Goal: Transaction & Acquisition: Subscribe to service/newsletter

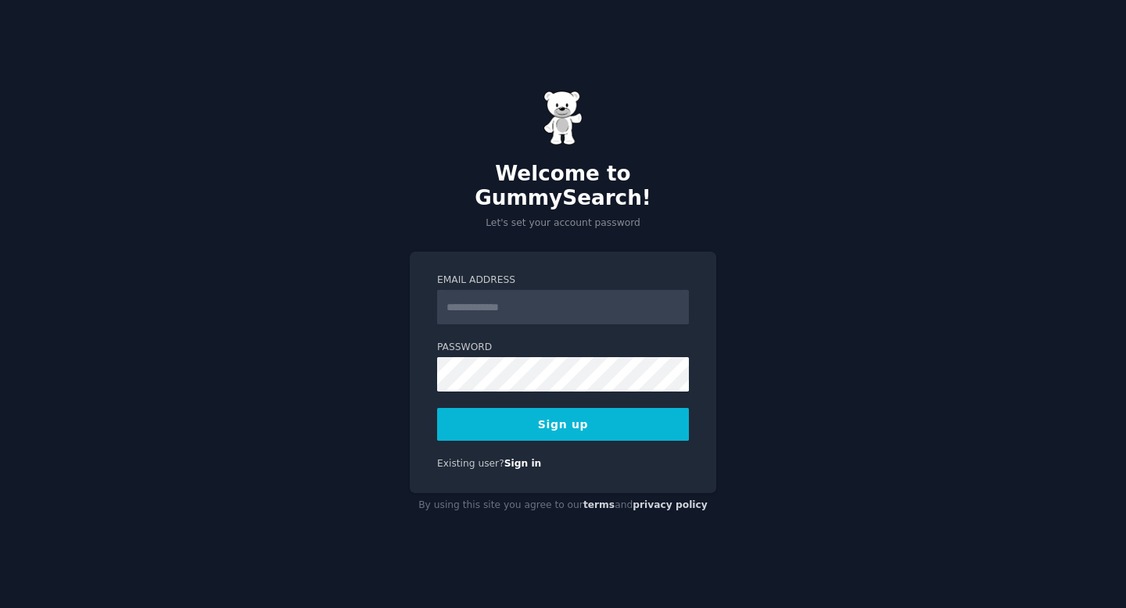
click at [601, 297] on input "Email Address" at bounding box center [563, 307] width 252 height 34
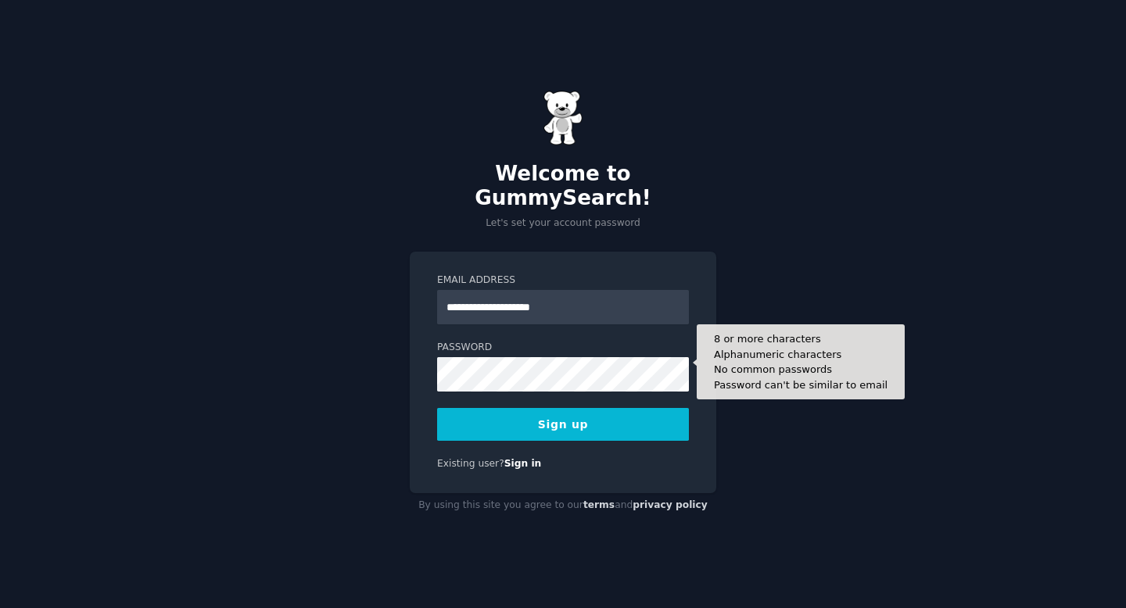
type input "**********"
click at [437, 408] on button "Sign up" at bounding box center [563, 424] width 252 height 33
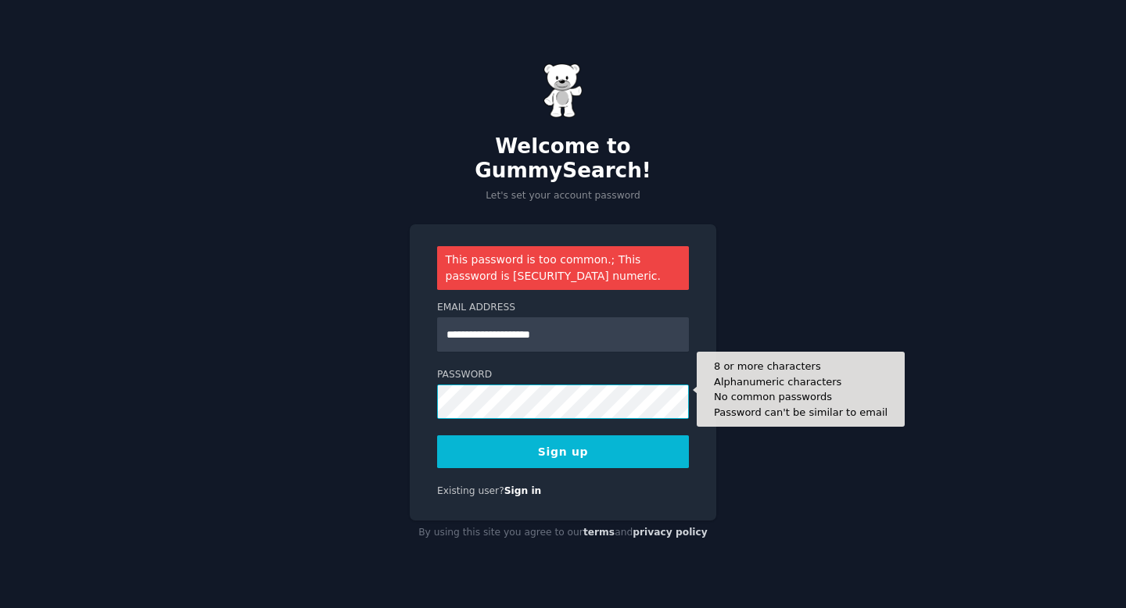
click at [437, 435] on button "Sign up" at bounding box center [563, 451] width 252 height 33
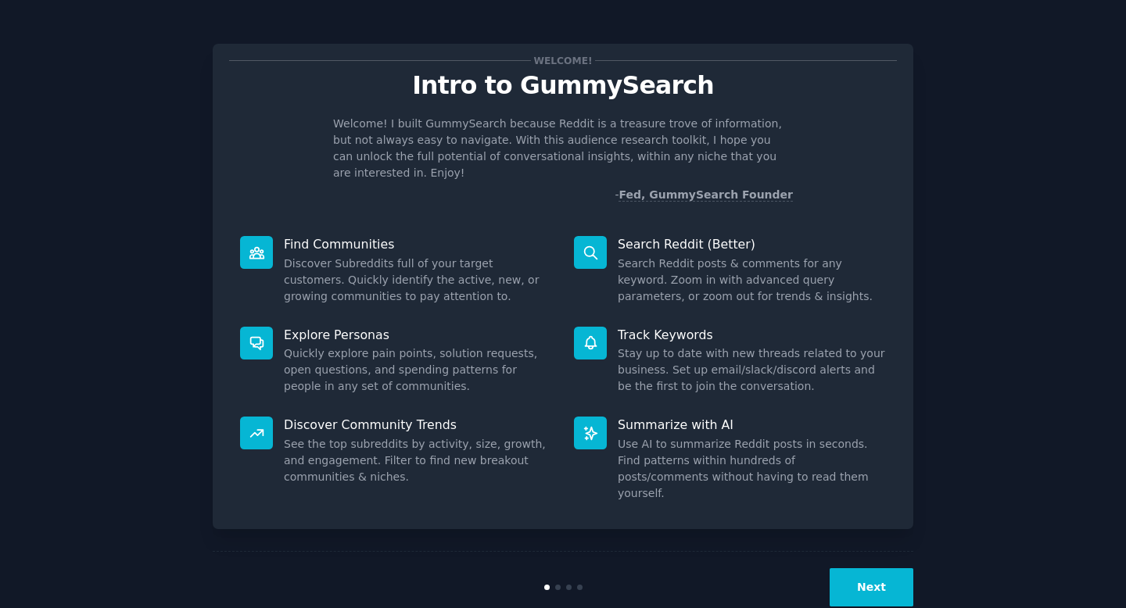
click at [856, 568] on button "Next" at bounding box center [871, 587] width 84 height 38
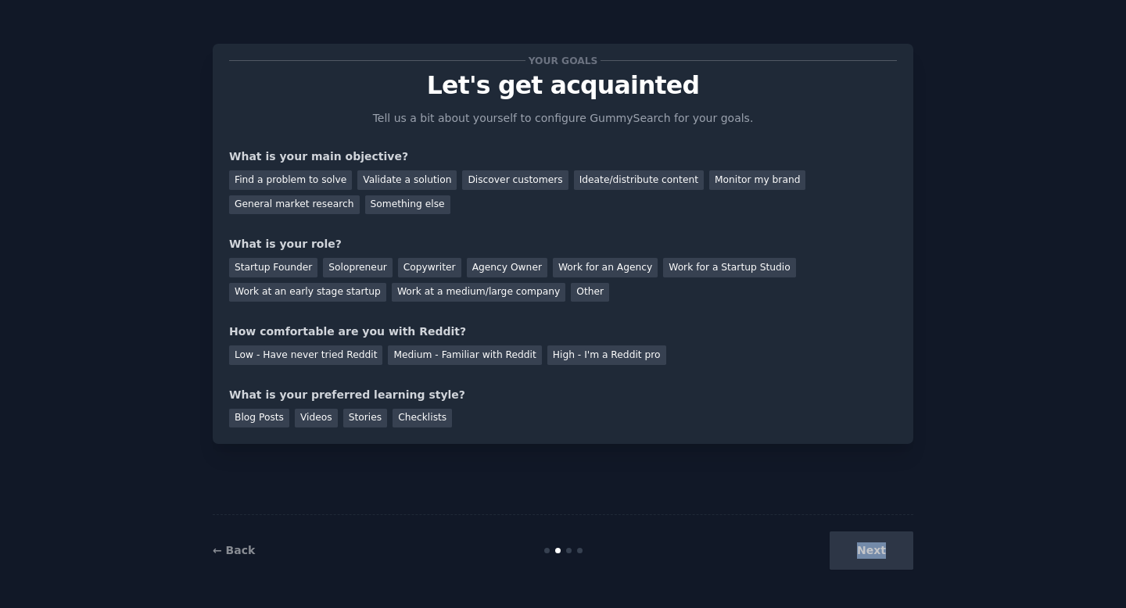
click at [856, 548] on div "Next" at bounding box center [796, 551] width 234 height 38
click at [397, 419] on div "Checklists" at bounding box center [421, 419] width 59 height 20
click at [875, 555] on div "Next" at bounding box center [796, 551] width 234 height 38
click at [617, 356] on div "High - I'm a Reddit pro" at bounding box center [606, 355] width 119 height 20
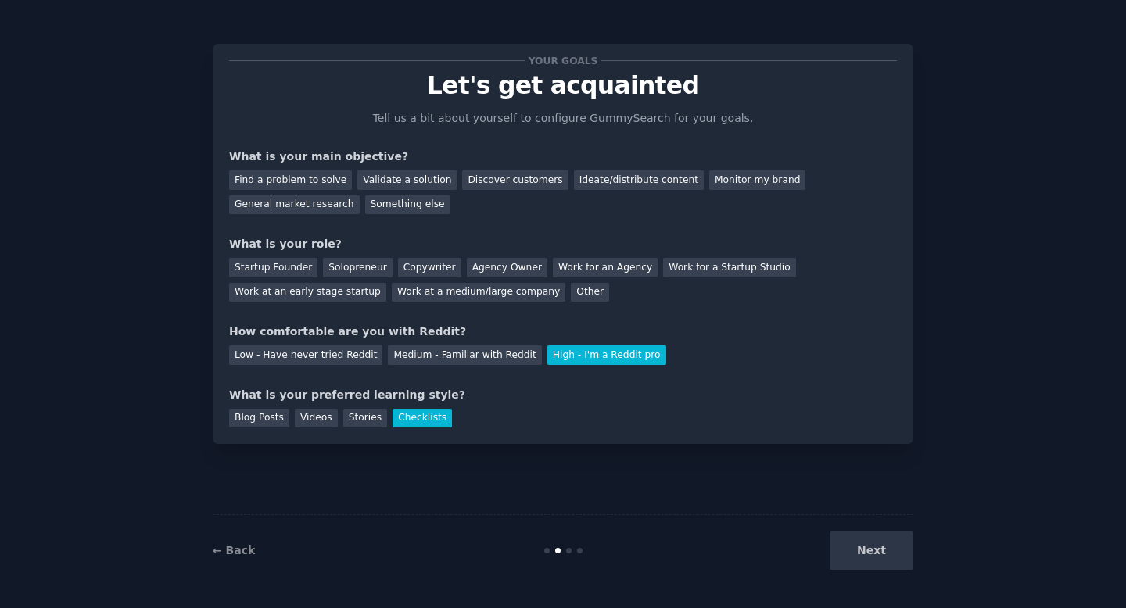
click at [674, 254] on div "Startup Founder Solopreneur Copywriter Agency Owner Work for an Agency Work for…" at bounding box center [563, 276] width 668 height 49
click at [674, 266] on div "Work for a Startup Studio" at bounding box center [729, 268] width 132 height 20
click at [718, 170] on div "Monitor my brand" at bounding box center [757, 180] width 96 height 20
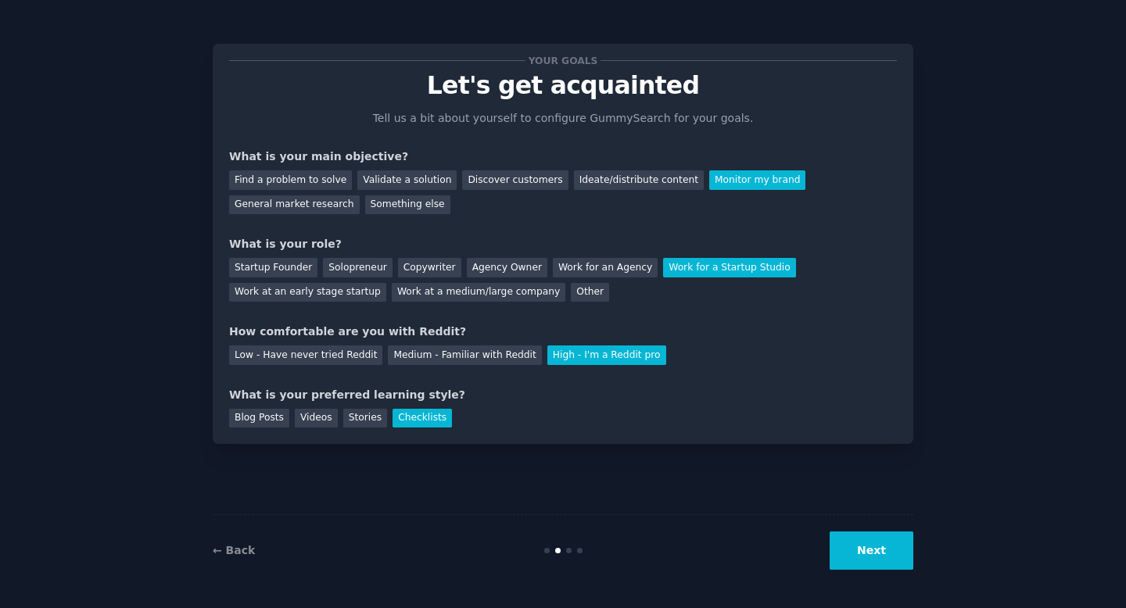
click at [890, 571] on div "← Back Next" at bounding box center [563, 550] width 700 height 72
click at [887, 558] on button "Next" at bounding box center [871, 551] width 84 height 38
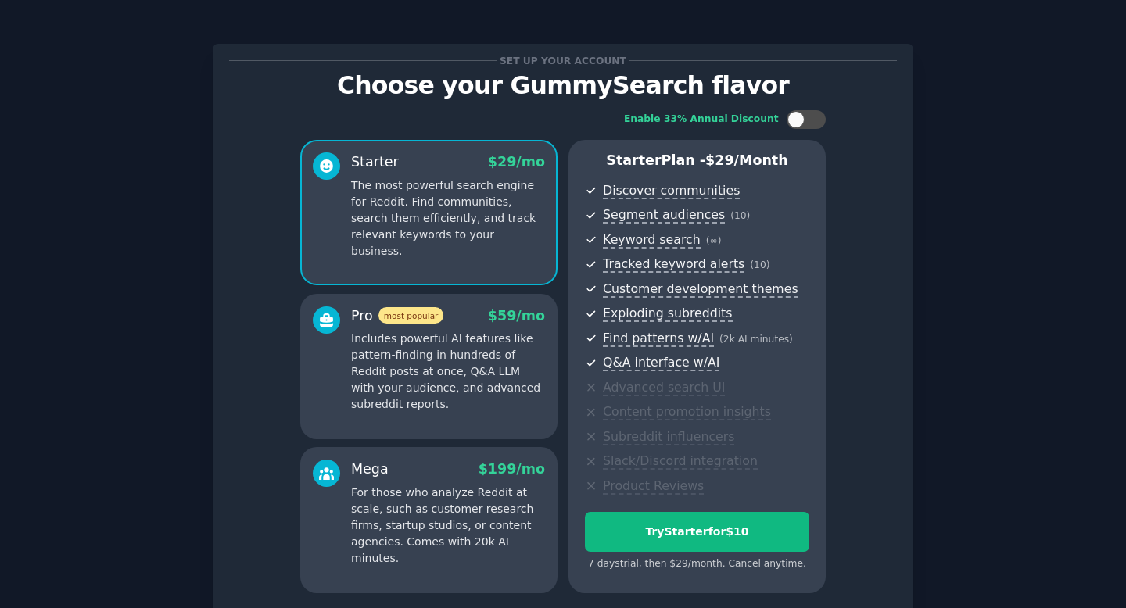
scroll to position [133, 0]
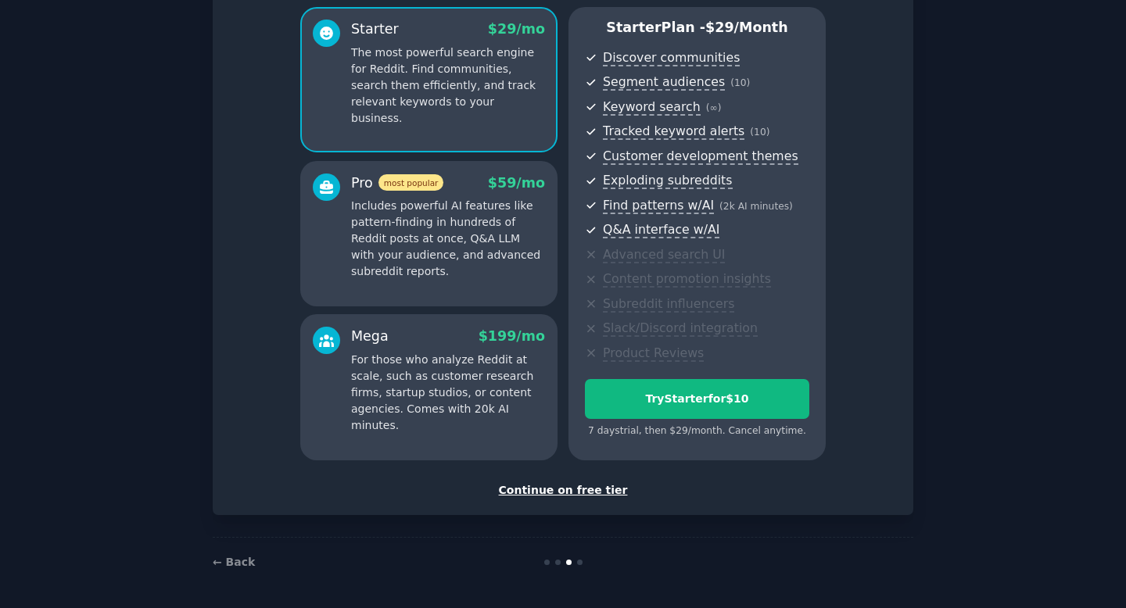
click at [602, 495] on div "Continue on free tier" at bounding box center [563, 490] width 668 height 16
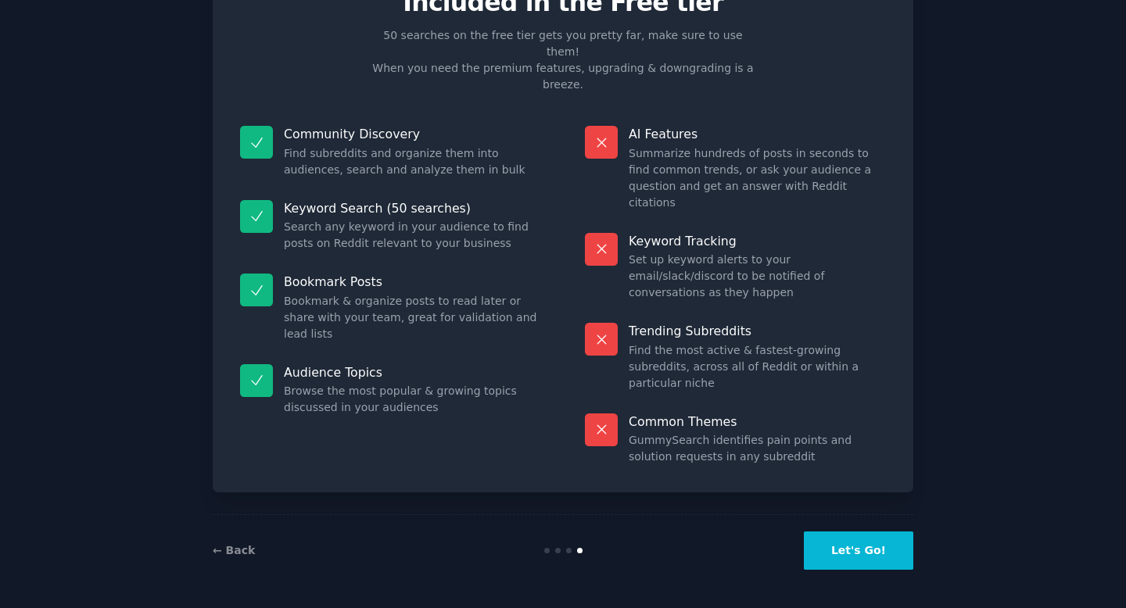
scroll to position [1, 0]
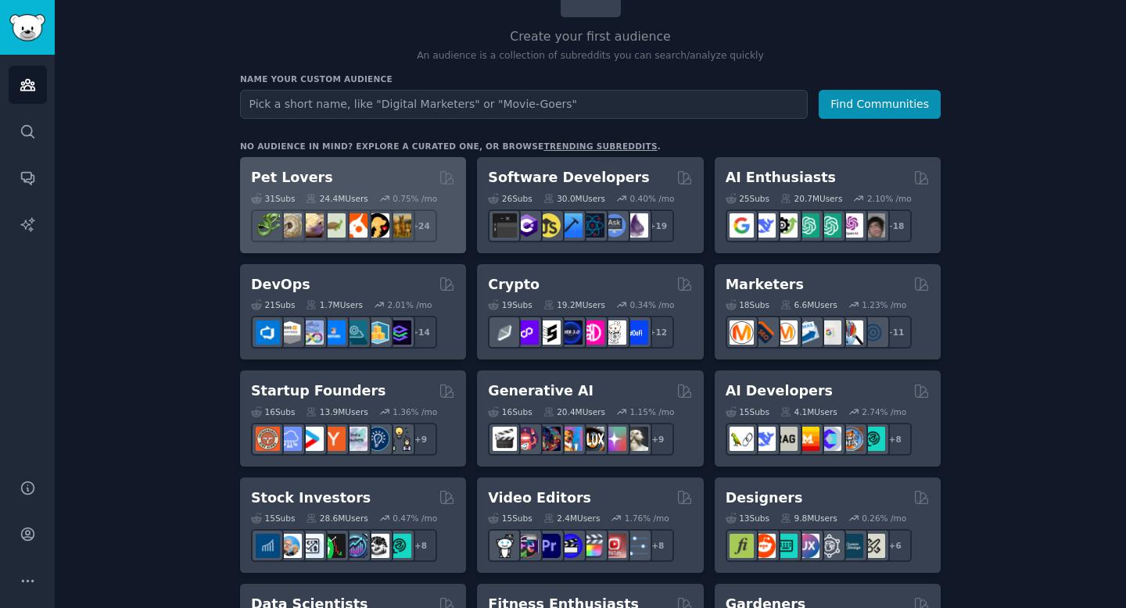
scroll to position [180, 0]
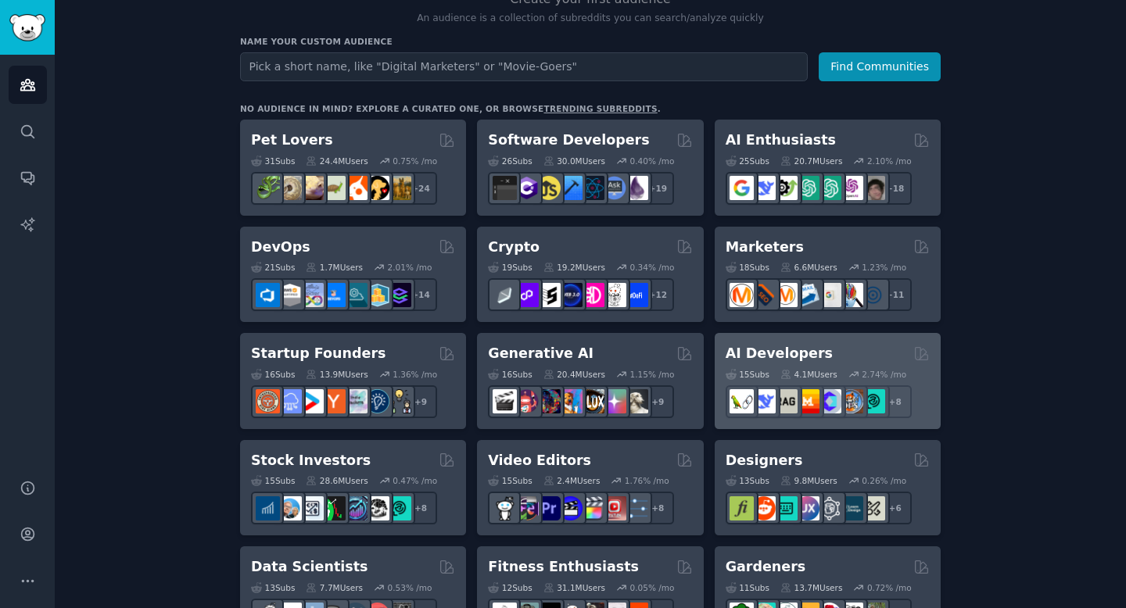
click at [850, 371] on icon at bounding box center [853, 374] width 11 height 11
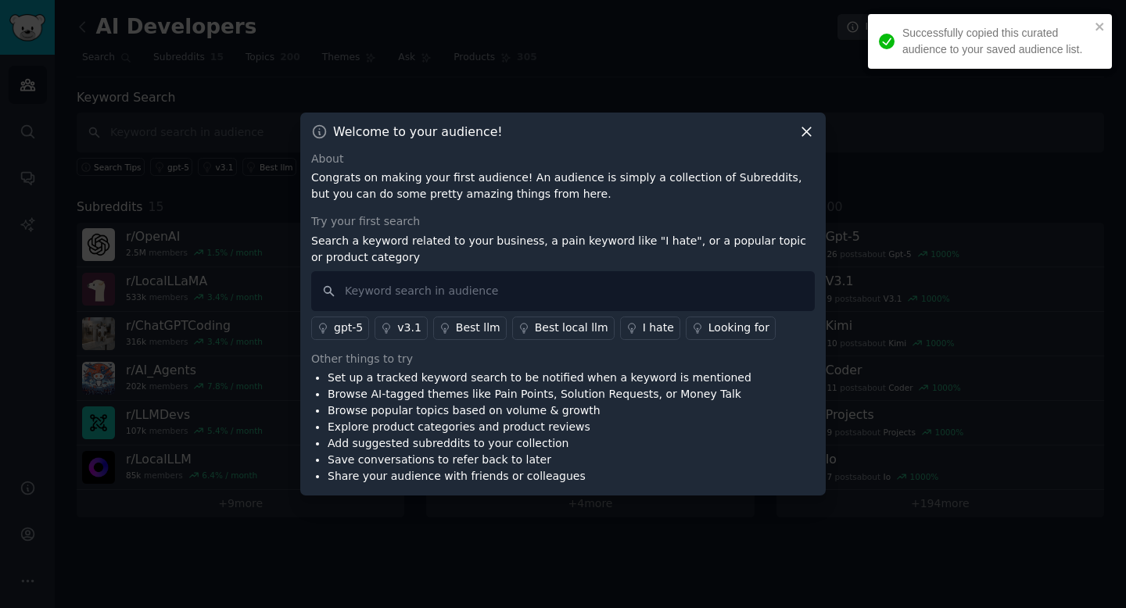
click at [810, 132] on icon at bounding box center [806, 131] width 16 height 16
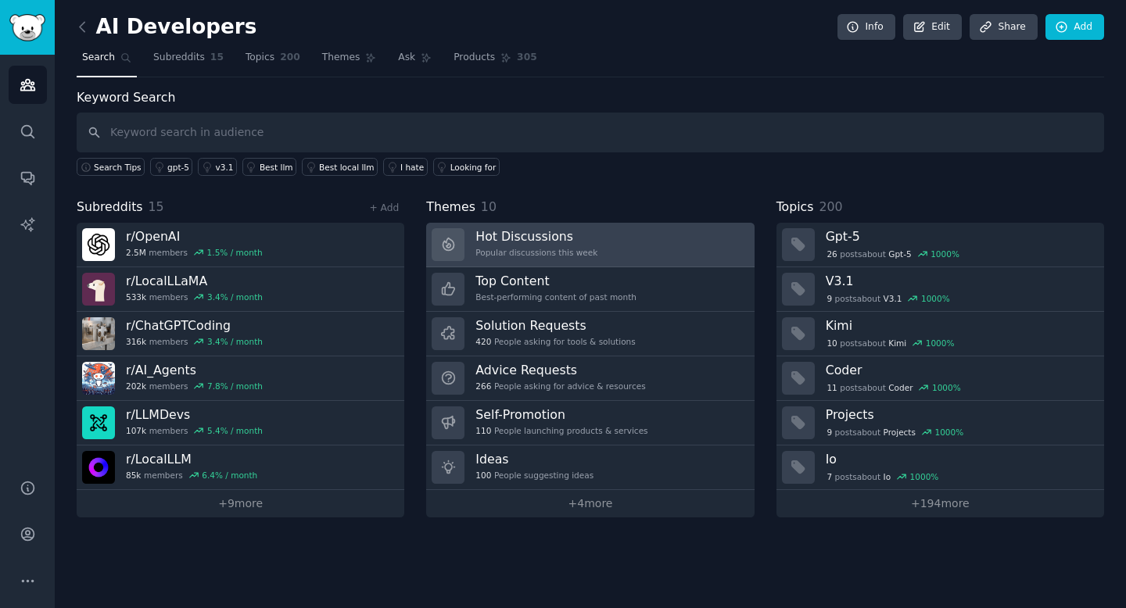
click at [492, 235] on h3 "Hot Discussions" at bounding box center [536, 236] width 122 height 16
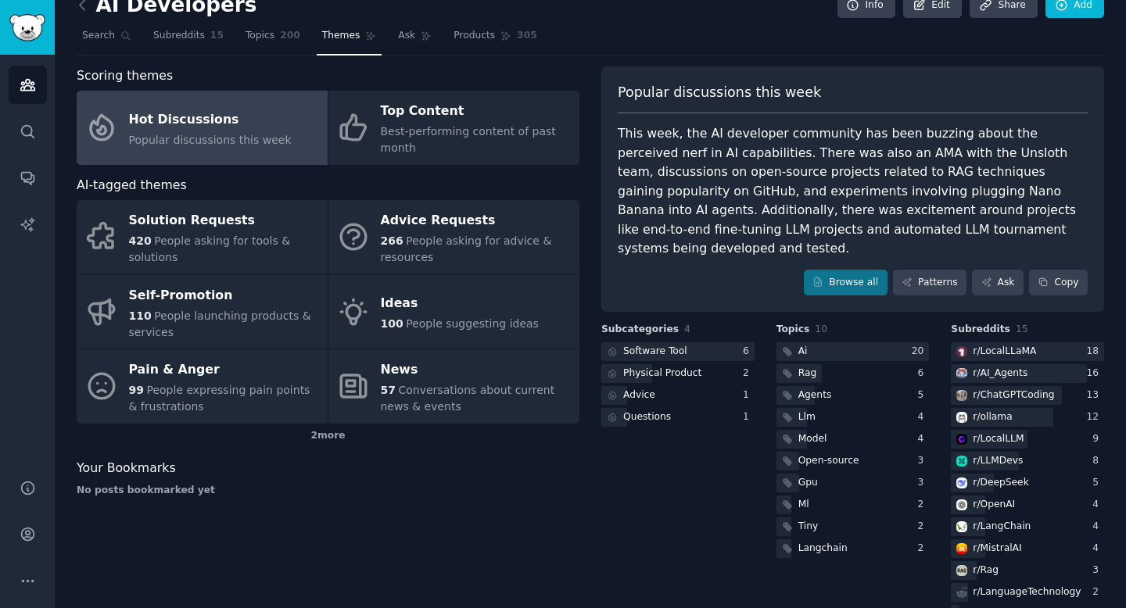
scroll to position [65, 0]
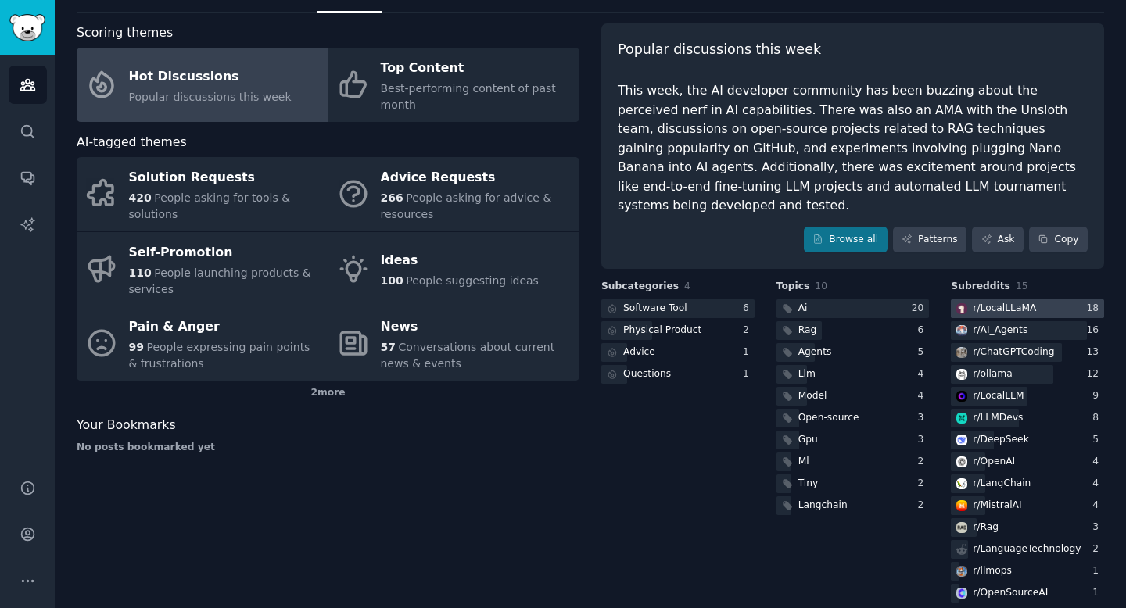
click at [1022, 302] on div "r/ LocalLLaMA" at bounding box center [1003, 309] width 63 height 14
click at [1009, 321] on div "r/ AI_Agents" at bounding box center [989, 331] width 79 height 20
click at [1008, 343] on div "r/ ChatGPTCoding" at bounding box center [1003, 353] width 106 height 20
click at [997, 367] on div "r/ ollama" at bounding box center [991, 374] width 39 height 14
click at [989, 521] on div "r/ Rag" at bounding box center [985, 528] width 26 height 14
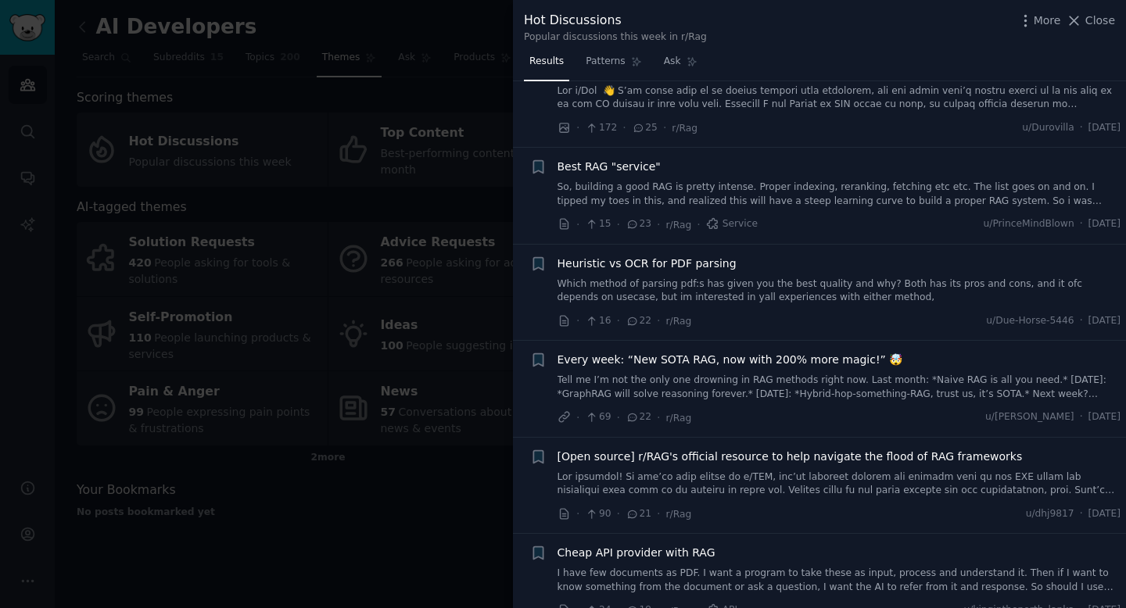
scroll to position [556, 0]
